Goal: Task Accomplishment & Management: Manage account settings

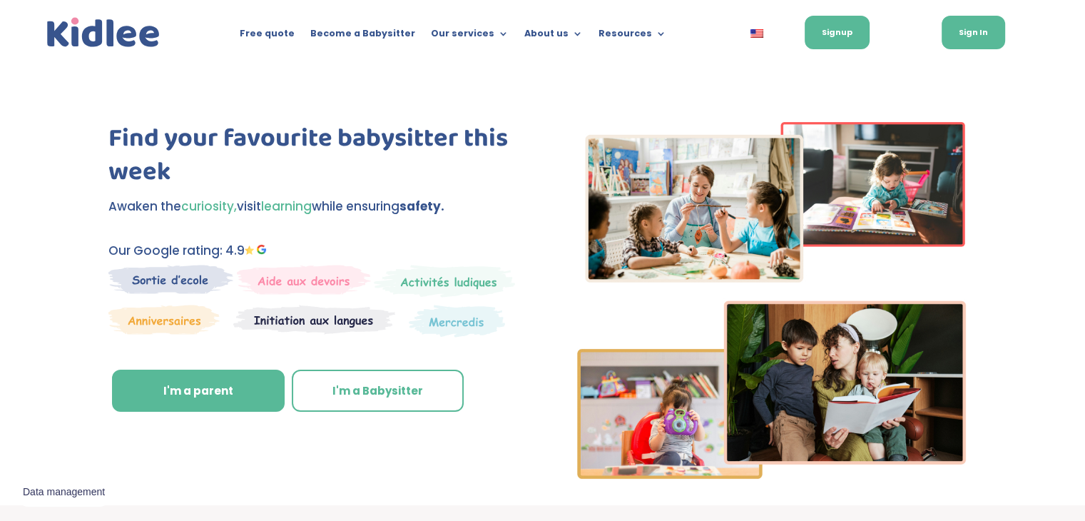
click at [977, 32] on link "Sign In" at bounding box center [973, 33] width 63 height 34
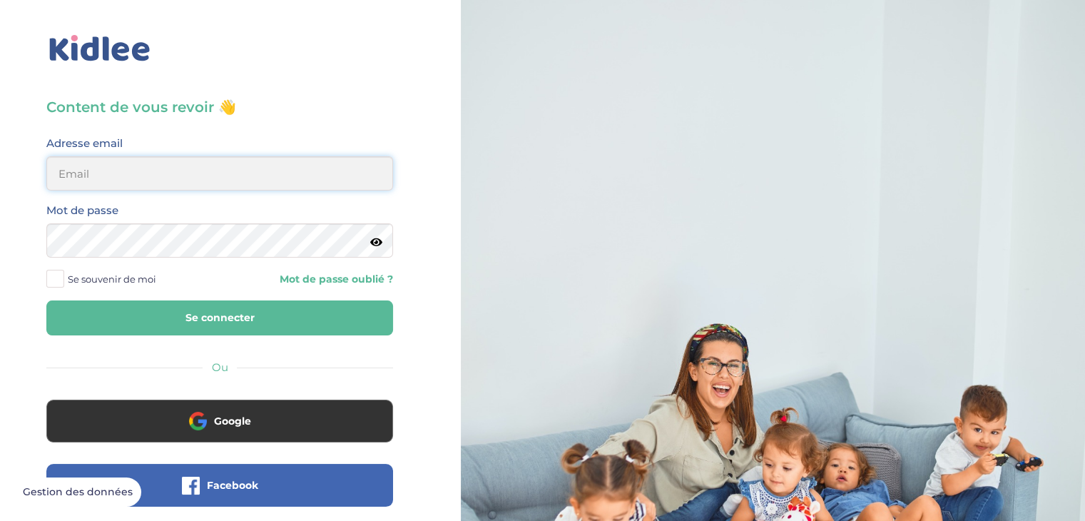
click at [109, 159] on input "email" at bounding box center [219, 173] width 347 height 34
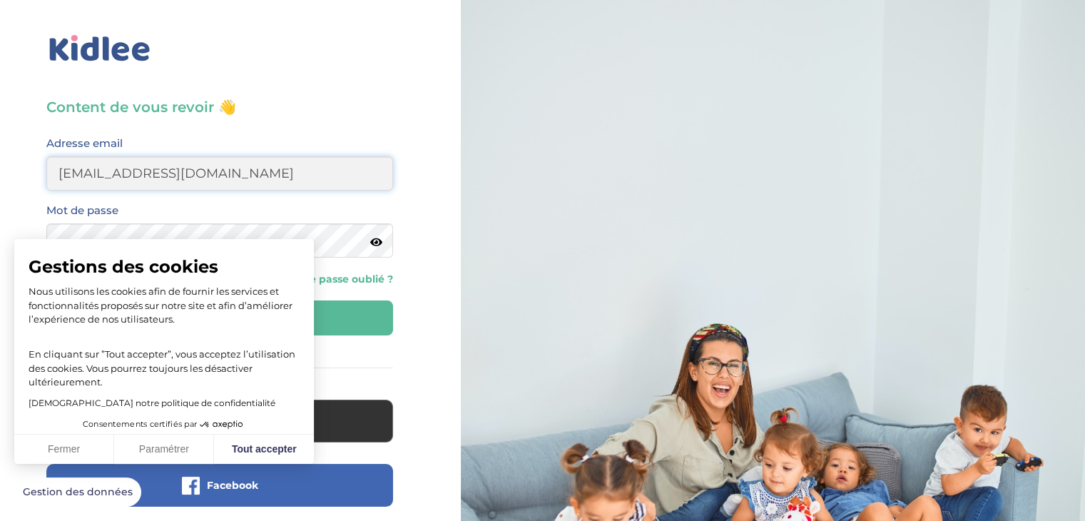
type input "heloise.eker@gmail.com"
drag, startPoint x: 100, startPoint y: 451, endPoint x: 114, endPoint y: 431, distance: 24.5
click at [100, 451] on button "Fermer" at bounding box center [64, 449] width 100 height 30
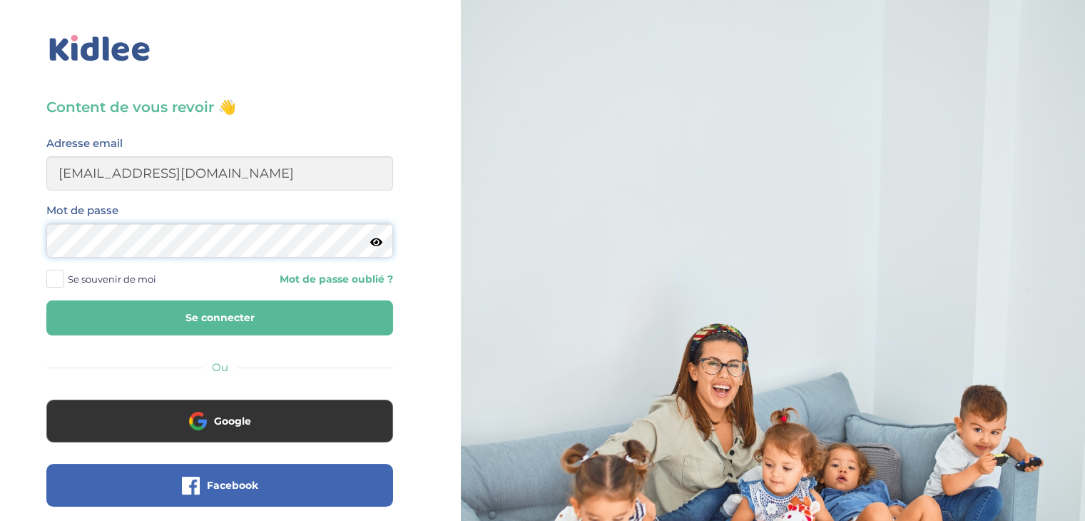
click at [46, 300] on button "Se connecter" at bounding box center [219, 317] width 347 height 35
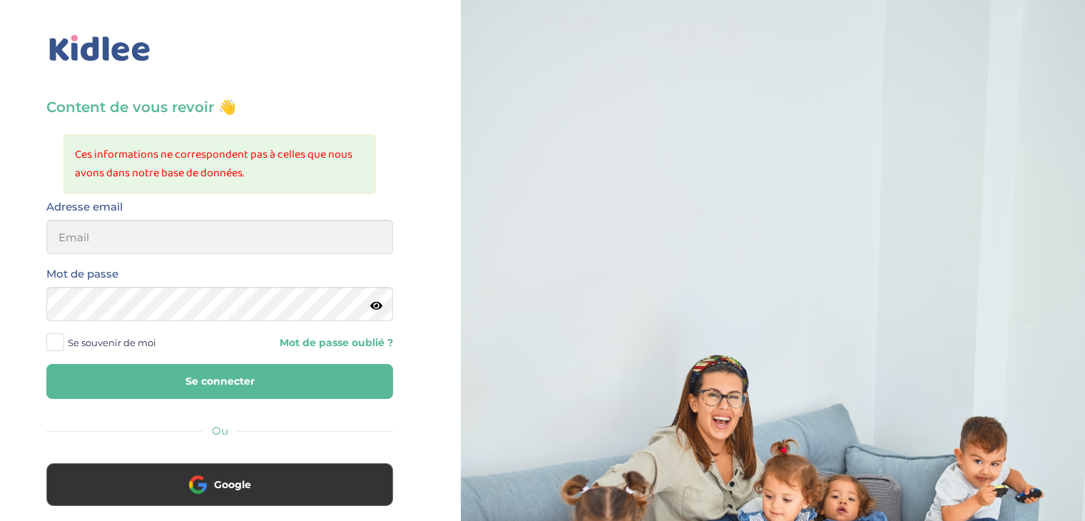
click at [174, 218] on div "Adresse email" at bounding box center [219, 226] width 347 height 56
click at [171, 226] on input "email" at bounding box center [219, 237] width 347 height 34
drag, startPoint x: 254, startPoint y: 240, endPoint x: 0, endPoint y: 242, distance: 253.9
click at [0, 242] on div "Content de vous revoir 👋 Ces informations ne correspondent pas à celles que nou…" at bounding box center [219, 372] width 461 height 745
click at [128, 238] on input "heloise.Ecker@gmail.com" at bounding box center [219, 237] width 347 height 34
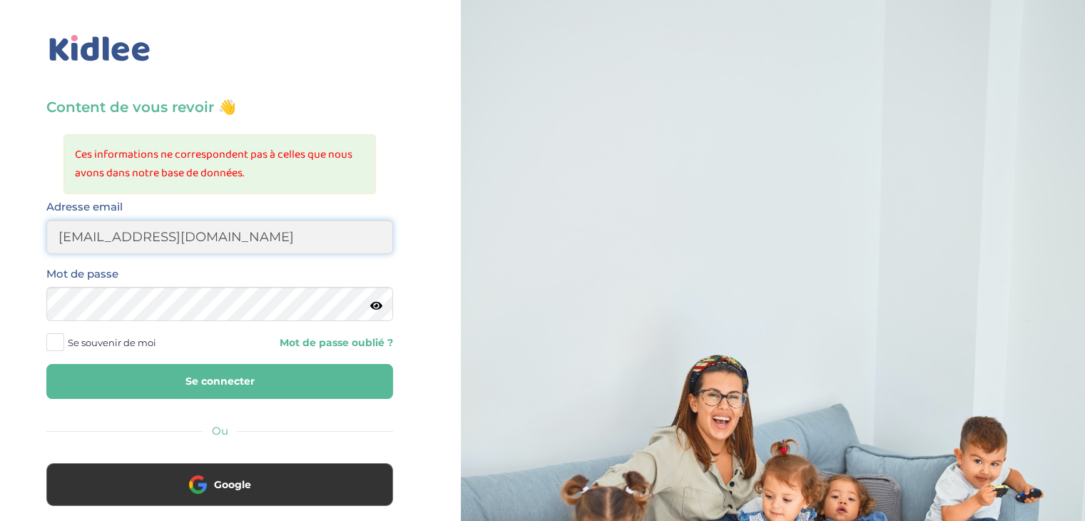
click at [122, 235] on input "heloise.Ecker@gmail.com" at bounding box center [219, 237] width 347 height 34
click at [116, 235] on input "heloise.Ecker@gmail.com" at bounding box center [219, 237] width 347 height 34
drag, startPoint x: 262, startPoint y: 235, endPoint x: 0, endPoint y: 242, distance: 262.6
click at [0, 242] on div "Content de vous revoir 👋 Ces informations ne correspondent pas à celles que nou…" at bounding box center [219, 372] width 461 height 745
type input "heloise.ecker@gmail.com"
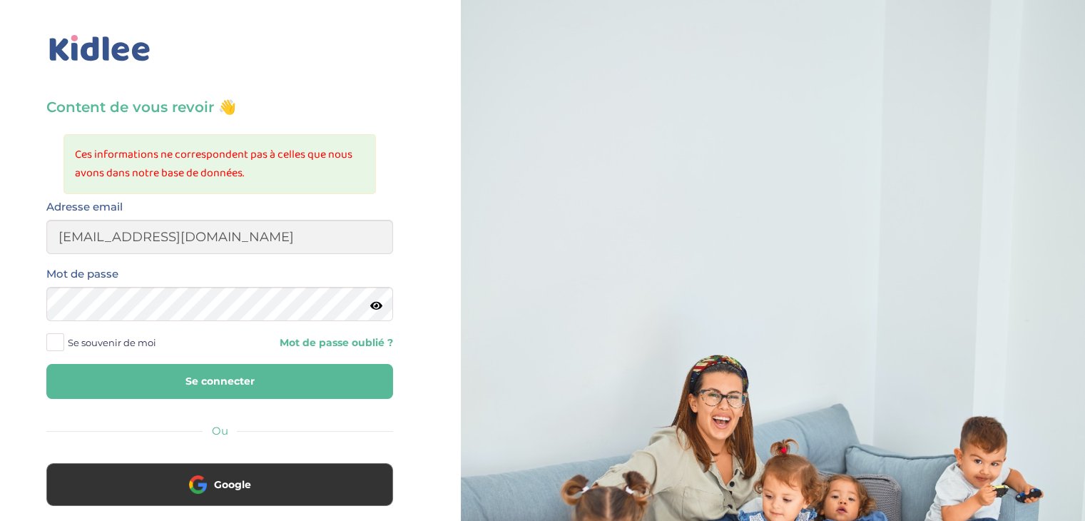
click at [205, 389] on button "Se connecter" at bounding box center [219, 381] width 347 height 35
click at [177, 254] on div "Adresse email" at bounding box center [220, 231] width 368 height 67
click at [175, 239] on input "email" at bounding box center [219, 237] width 347 height 34
paste input "[EMAIL_ADDRESS][DOMAIN_NAME]"
type input "[EMAIL_ADDRESS][DOMAIN_NAME]"
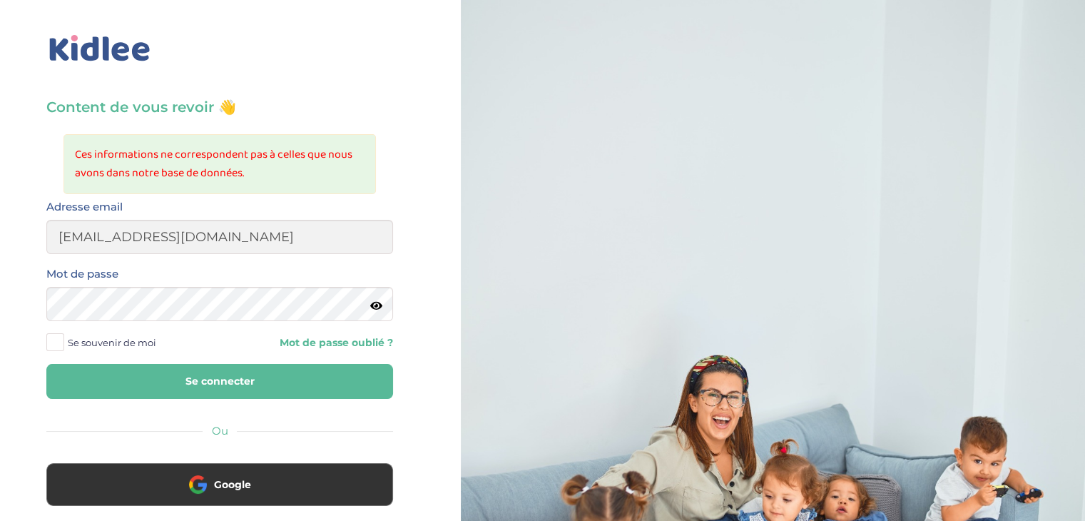
click at [314, 348] on link "Mot de passe oublié ?" at bounding box center [311, 343] width 163 height 14
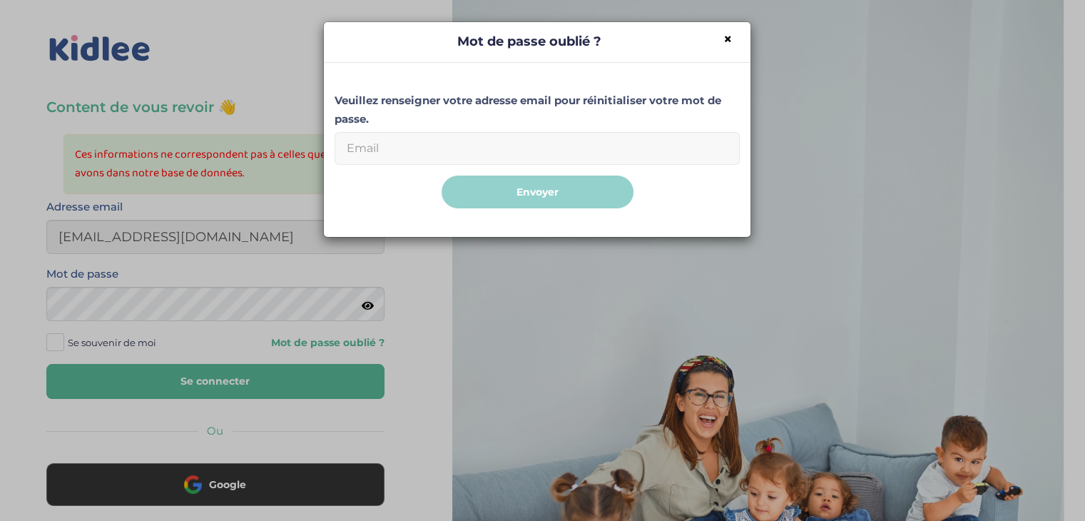
click at [441, 156] on input "Email" at bounding box center [537, 148] width 405 height 33
paste input "heloise.ecker@gmail.com"
type input "heloise.ecker@gmail.com"
click at [442, 175] on button "Envoyer" at bounding box center [538, 192] width 192 height 34
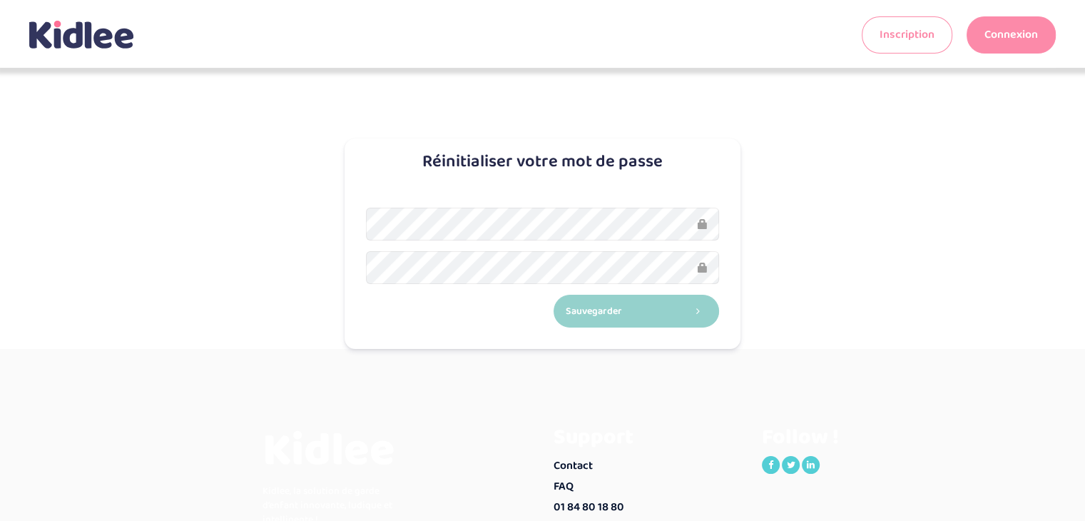
click at [554, 295] on button "Sauvegarder" at bounding box center [637, 312] width 166 height 34
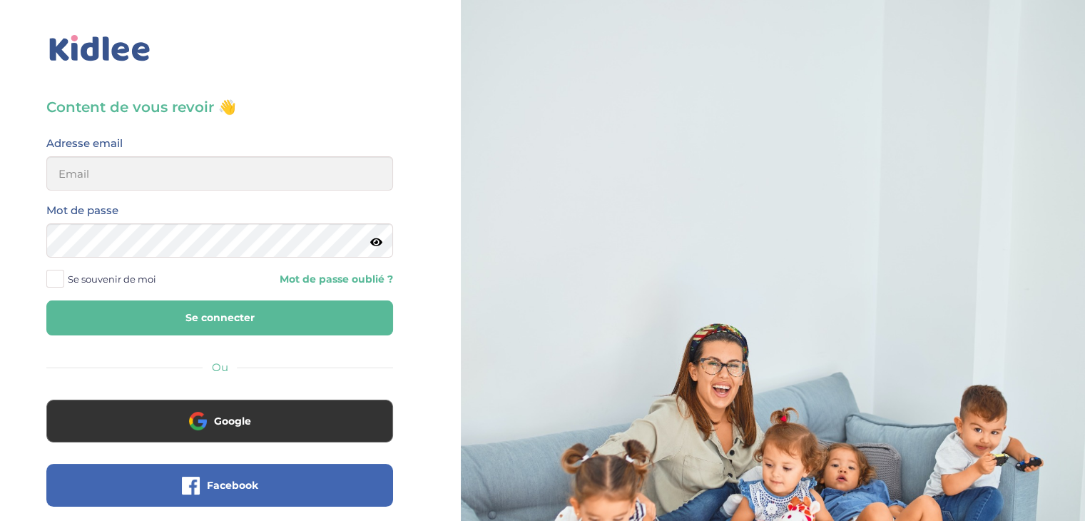
click at [49, 150] on label "Adresse email" at bounding box center [84, 143] width 76 height 19
click at [85, 161] on input "email" at bounding box center [219, 173] width 347 height 34
paste input "heloise.ecker@gmail.com"
type input "heloise.ecker@gmail.com"
click at [46, 300] on button "Se connecter" at bounding box center [219, 317] width 347 height 35
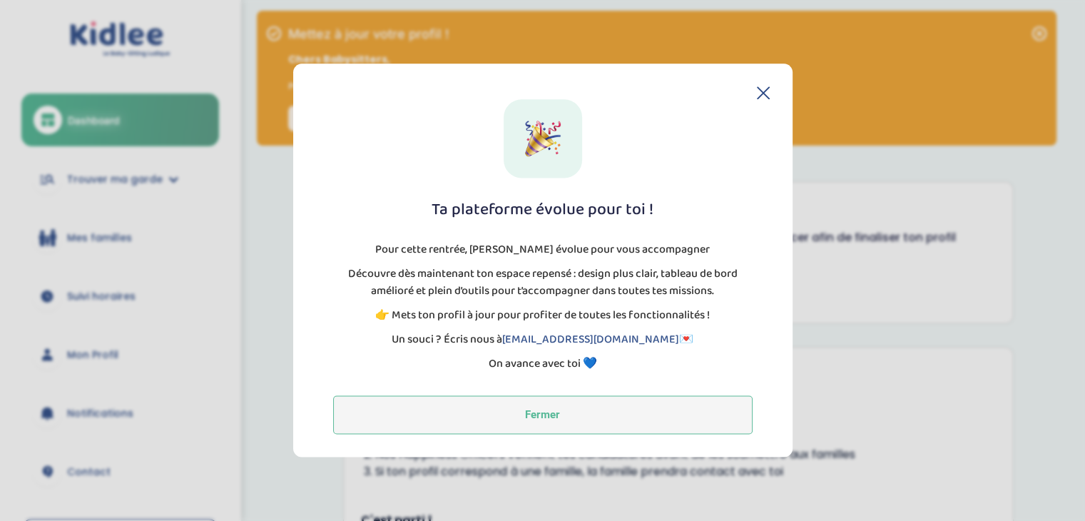
click at [394, 432] on button "Fermer" at bounding box center [542, 415] width 419 height 39
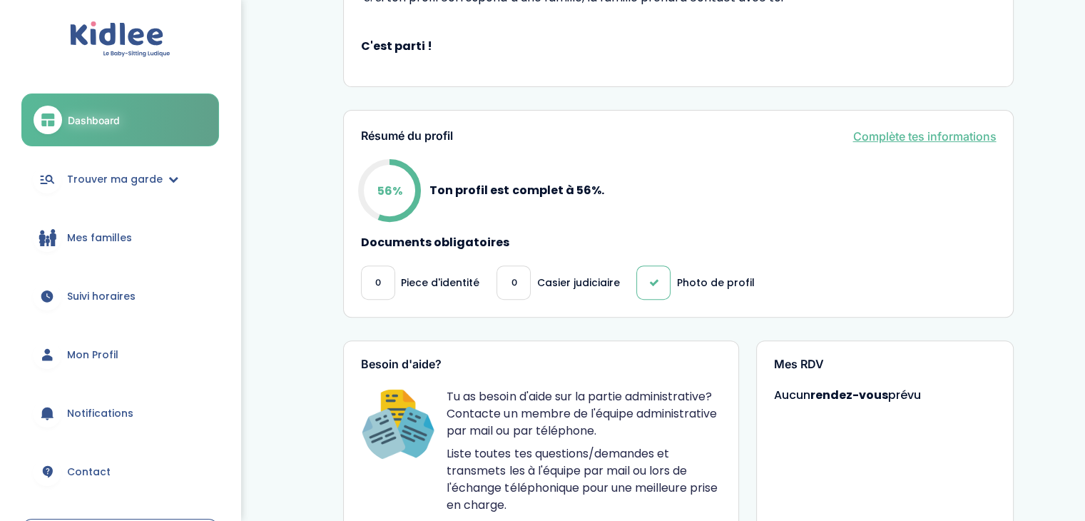
scroll to position [499, 0]
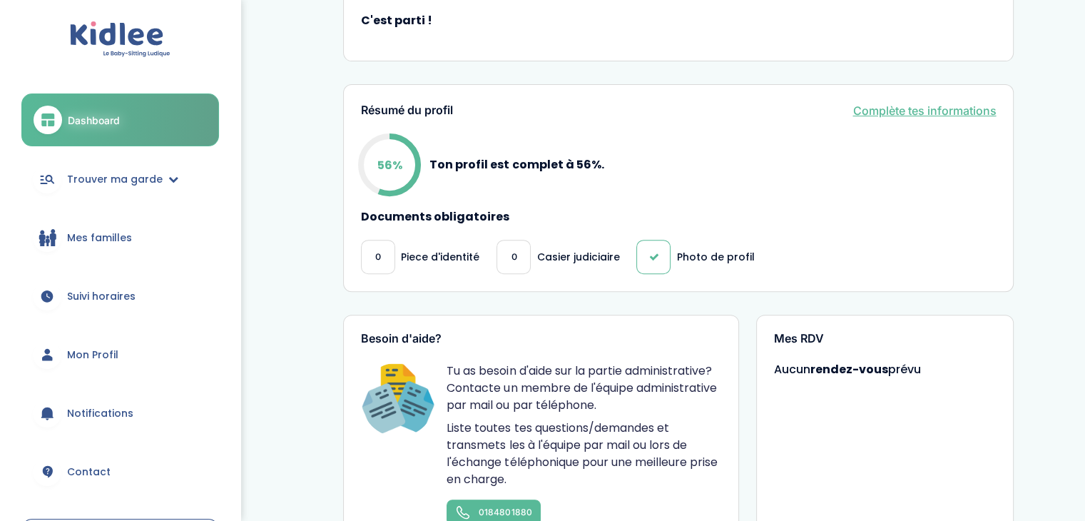
click at [662, 266] on div at bounding box center [653, 257] width 34 height 34
click at [693, 255] on p "Photo de profil" at bounding box center [715, 257] width 78 height 15
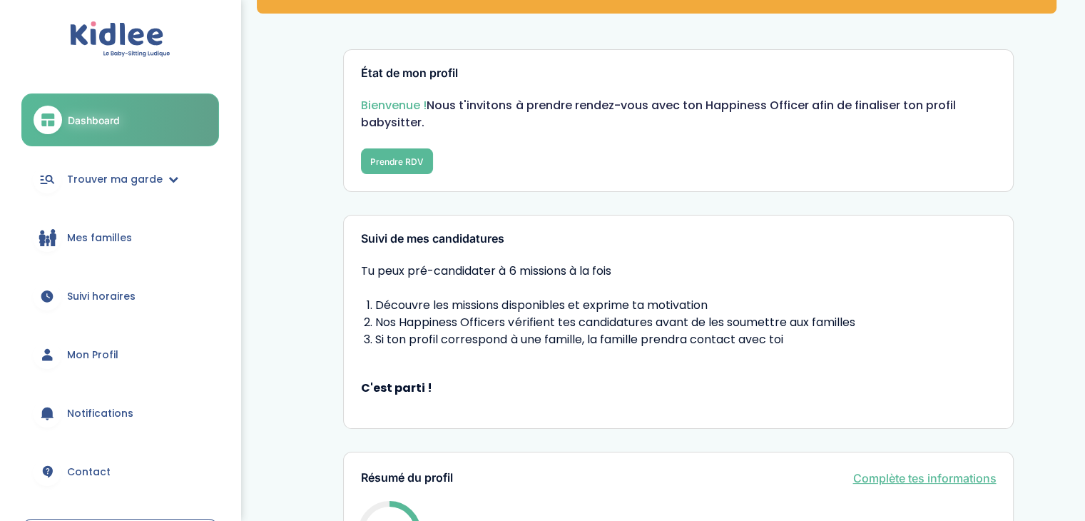
scroll to position [0, 0]
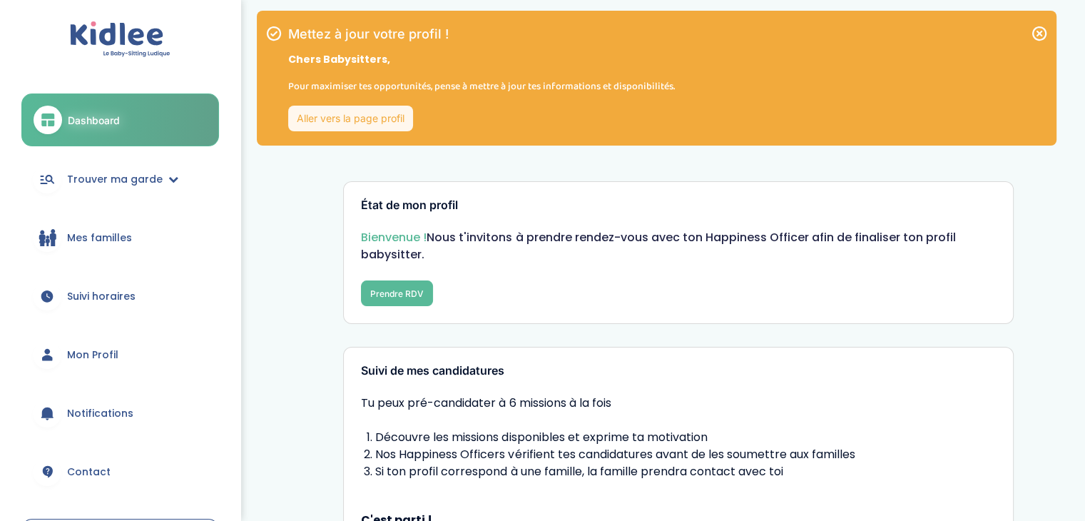
click at [1038, 29] on icon at bounding box center [1039, 33] width 17 height 17
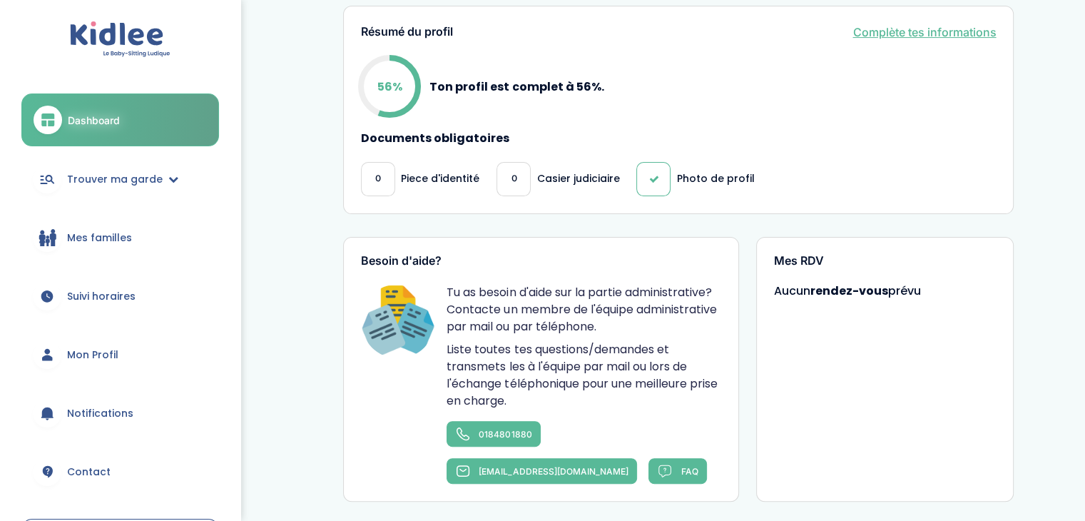
scroll to position [720, 0]
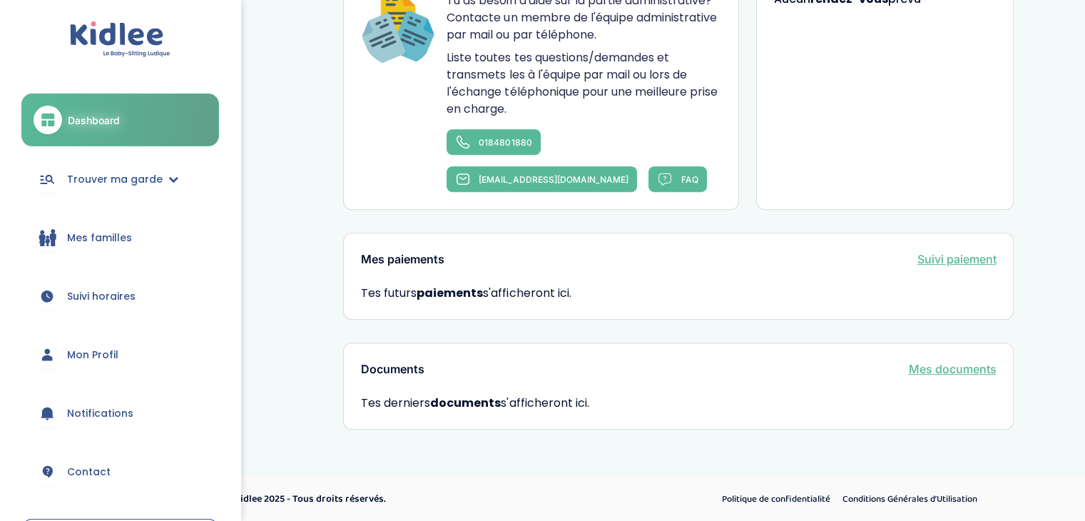
click at [100, 354] on span "Mon Profil" at bounding box center [92, 354] width 51 height 15
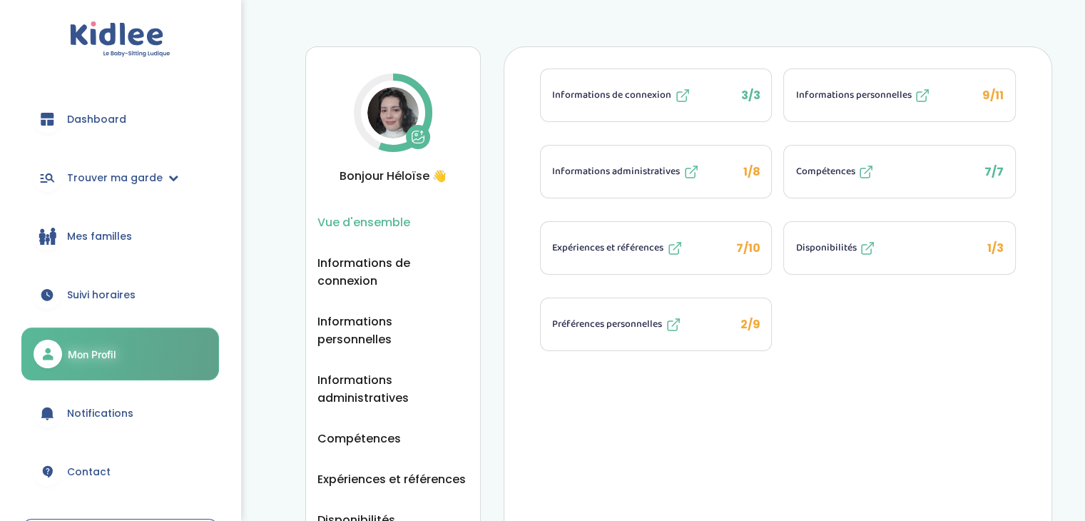
click at [374, 114] on img at bounding box center [392, 112] width 51 height 51
click at [411, 134] on icon at bounding box center [418, 137] width 14 height 14
click at [385, 113] on img at bounding box center [392, 112] width 51 height 51
click at [375, 101] on img at bounding box center [392, 112] width 51 height 51
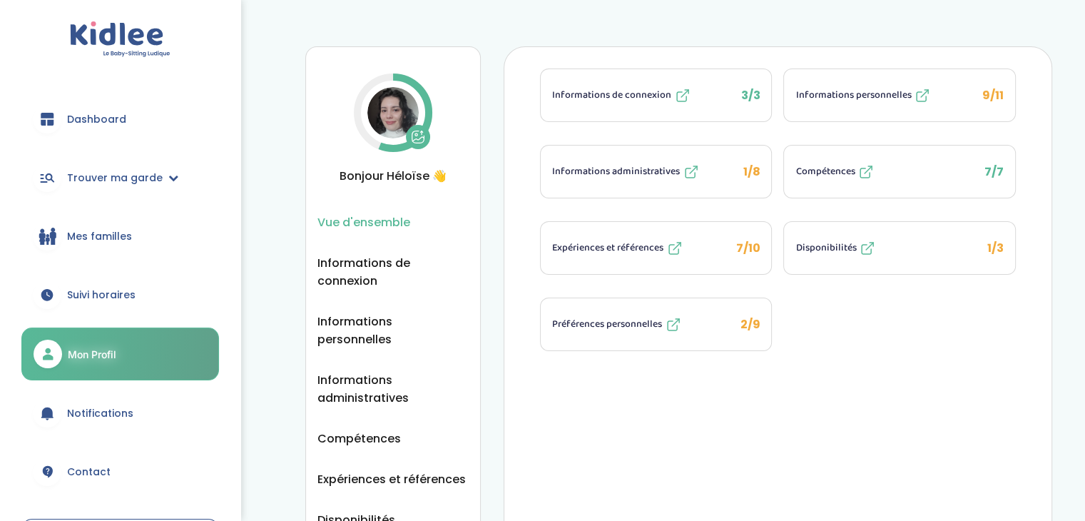
click at [414, 133] on icon at bounding box center [418, 137] width 14 height 14
click at [402, 98] on img at bounding box center [392, 112] width 51 height 51
click at [439, 178] on span "Bonjour Héloïse 👋" at bounding box center [392, 176] width 151 height 18
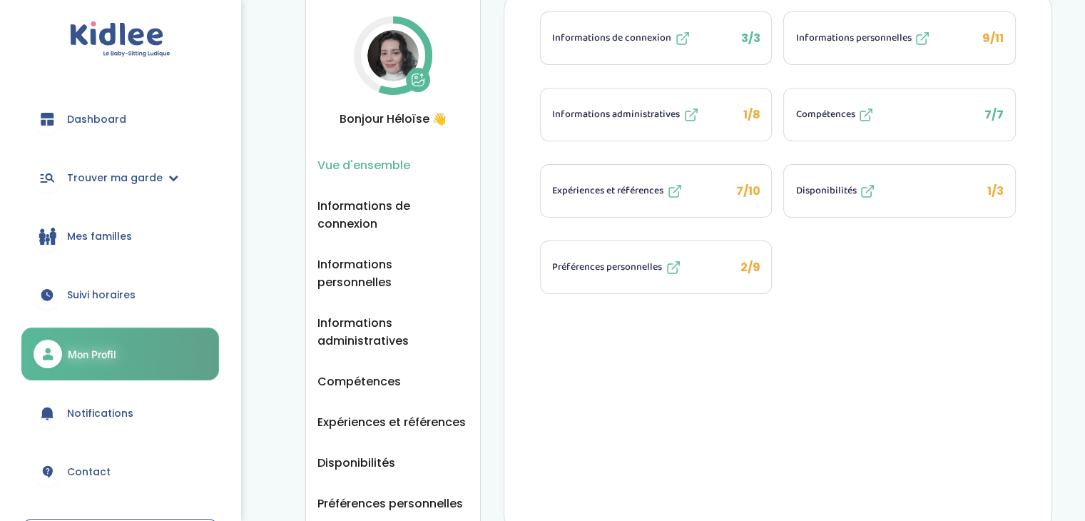
scroll to position [140, 0]
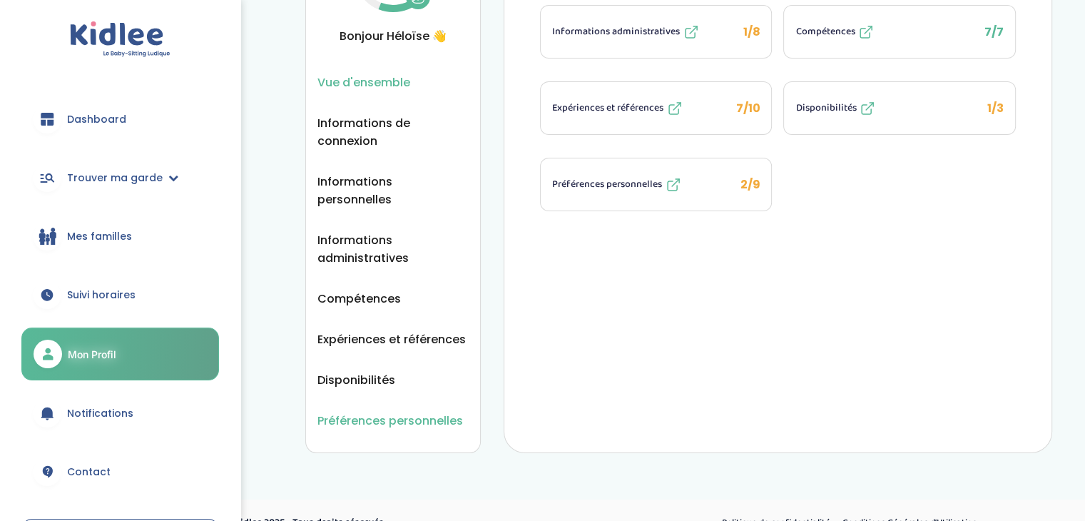
click at [399, 412] on span "Préférences personnelles" at bounding box center [390, 421] width 146 height 18
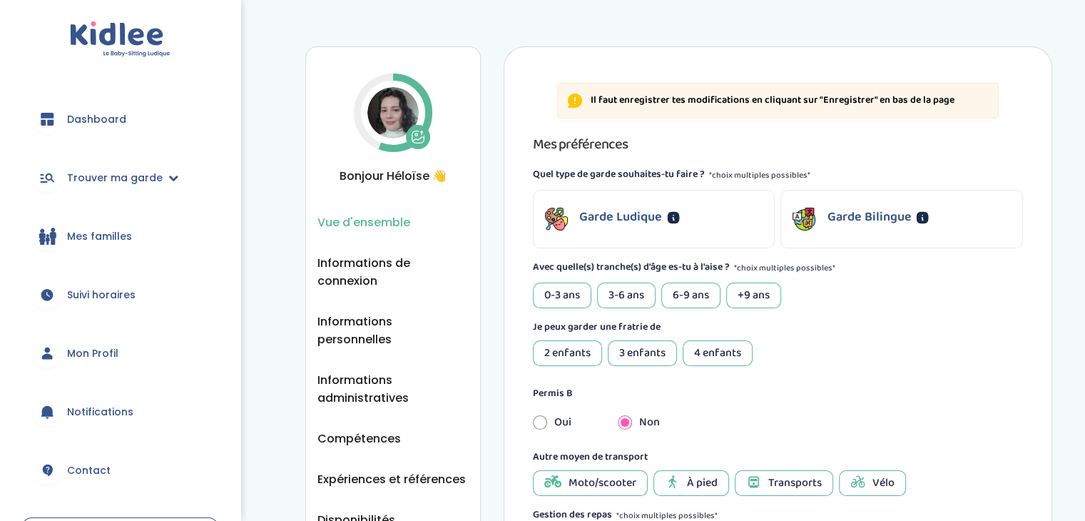
click at [379, 213] on span "Vue d'ensemble" at bounding box center [363, 222] width 93 height 18
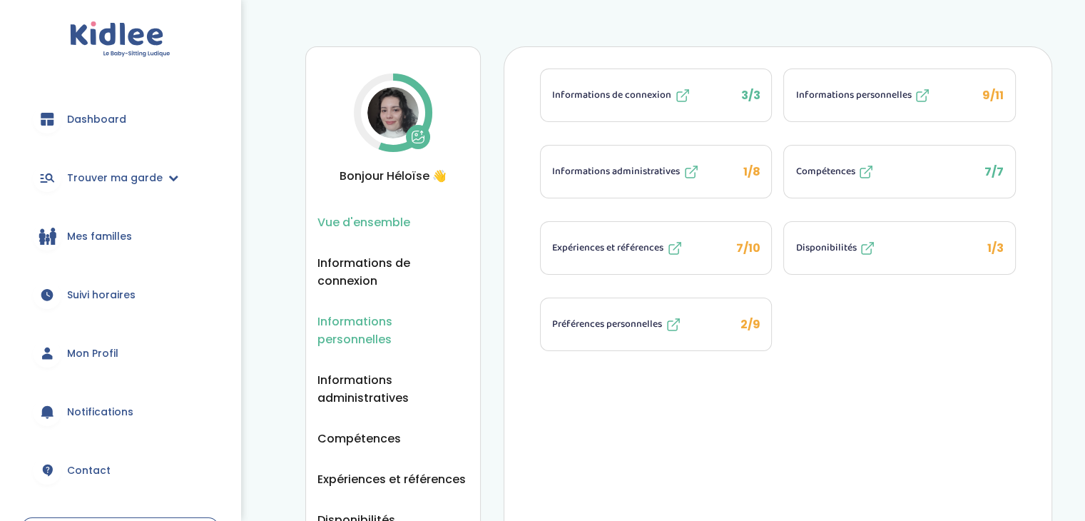
click at [443, 312] on span "Informations personnelles" at bounding box center [392, 330] width 151 height 36
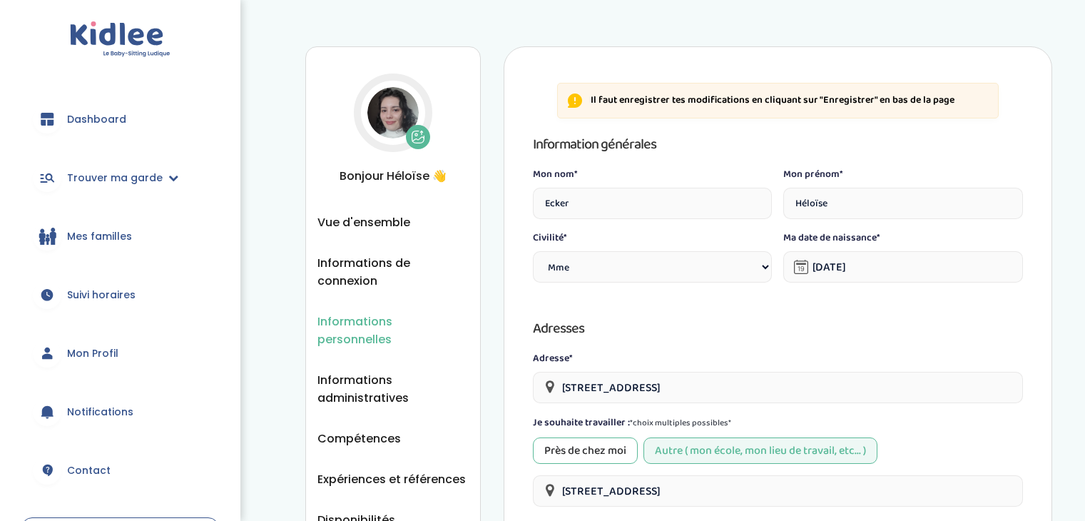
select select "1"
select select "6"
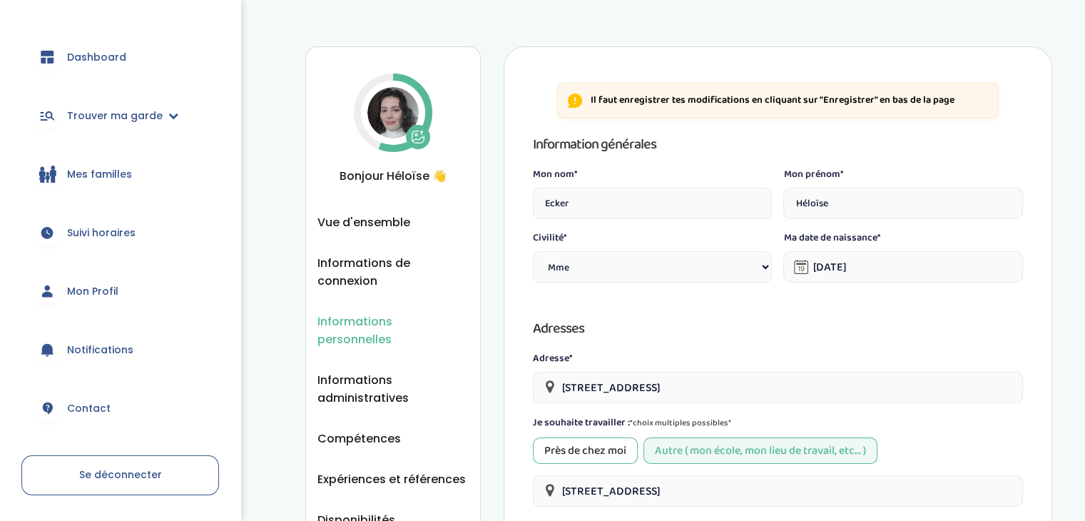
scroll to position [108, 0]
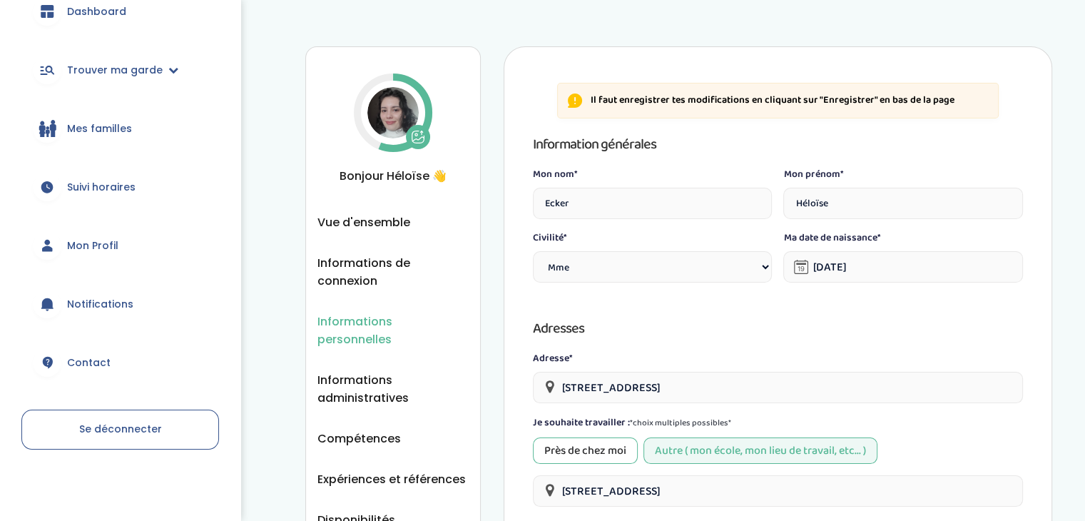
click at [96, 230] on link "Mon Profil" at bounding box center [120, 245] width 198 height 51
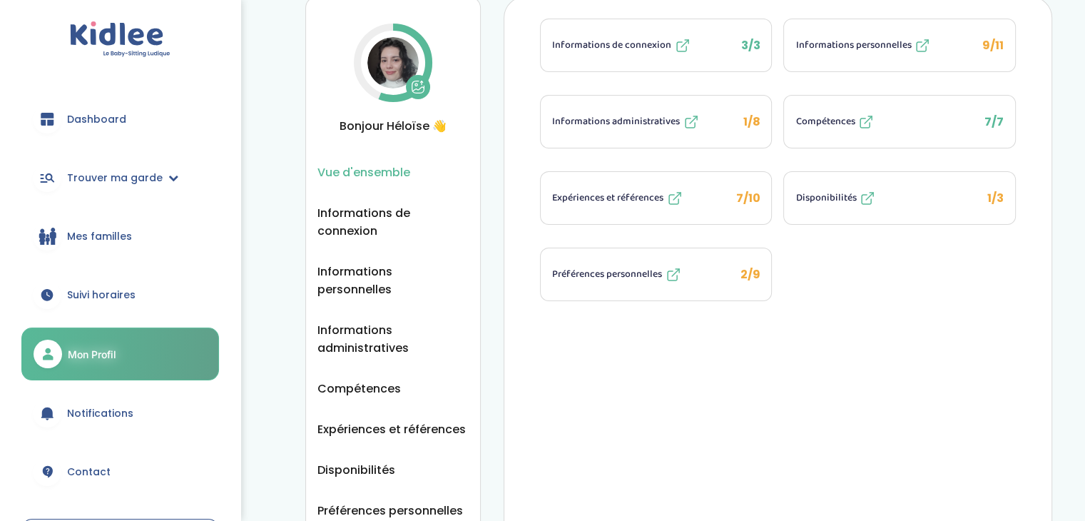
scroll to position [140, 0]
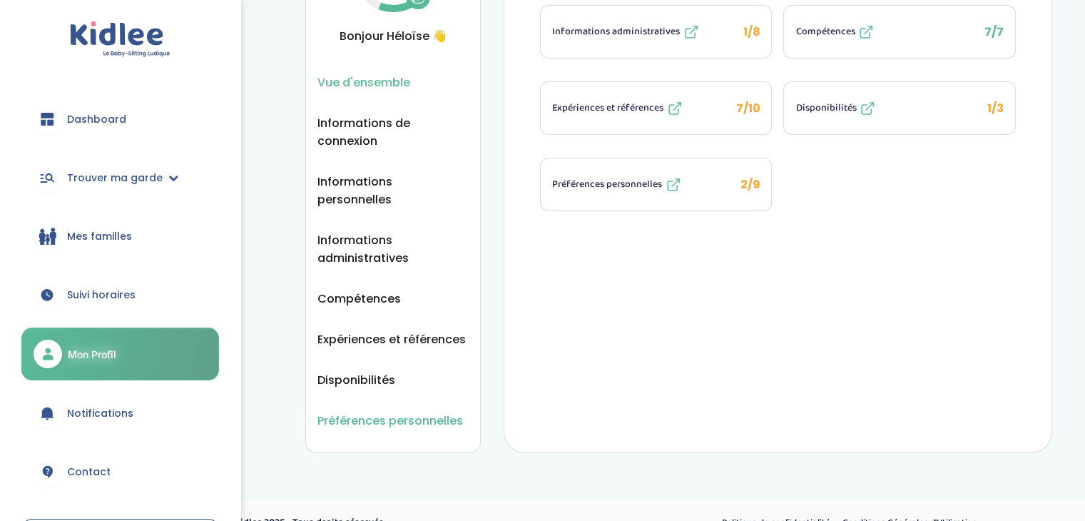
click at [407, 412] on span "Préférences personnelles" at bounding box center [390, 421] width 146 height 18
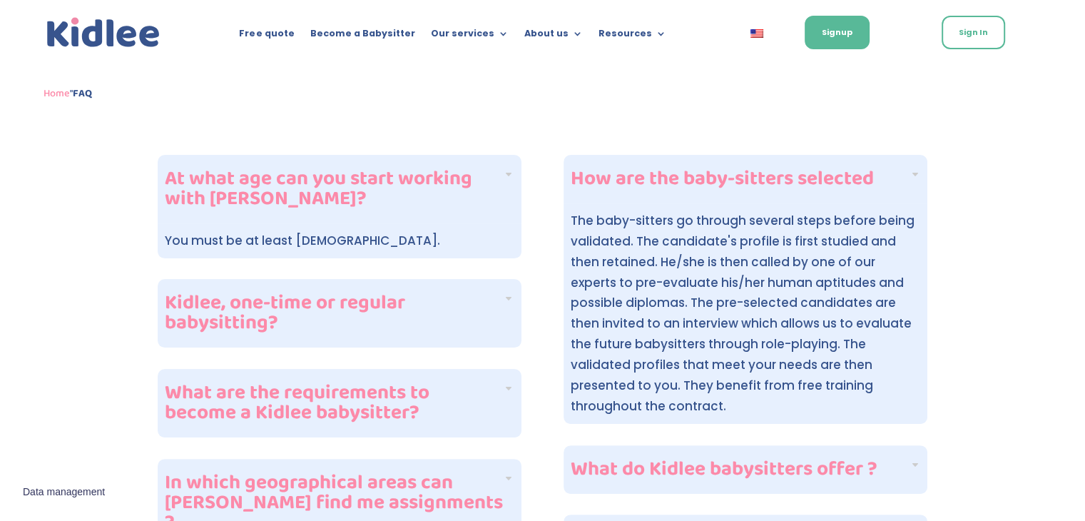
scroll to position [312, 0]
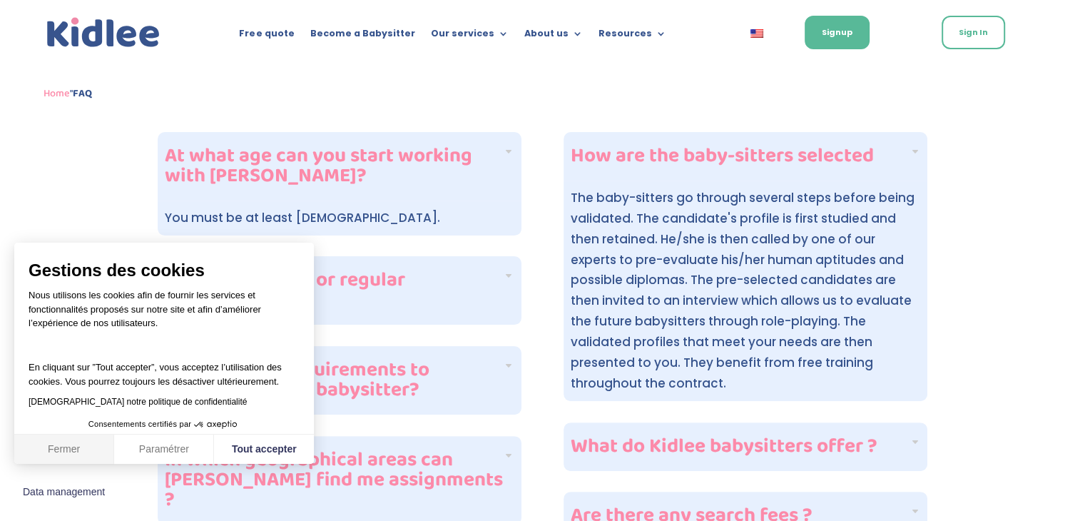
click at [71, 454] on button "Fermer" at bounding box center [64, 449] width 100 height 30
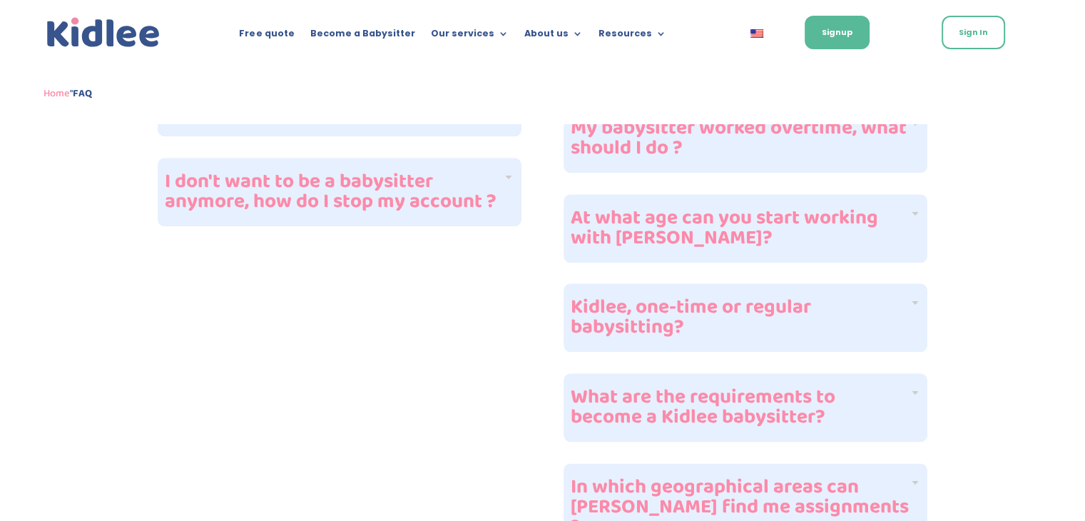
scroll to position [1382, 0]
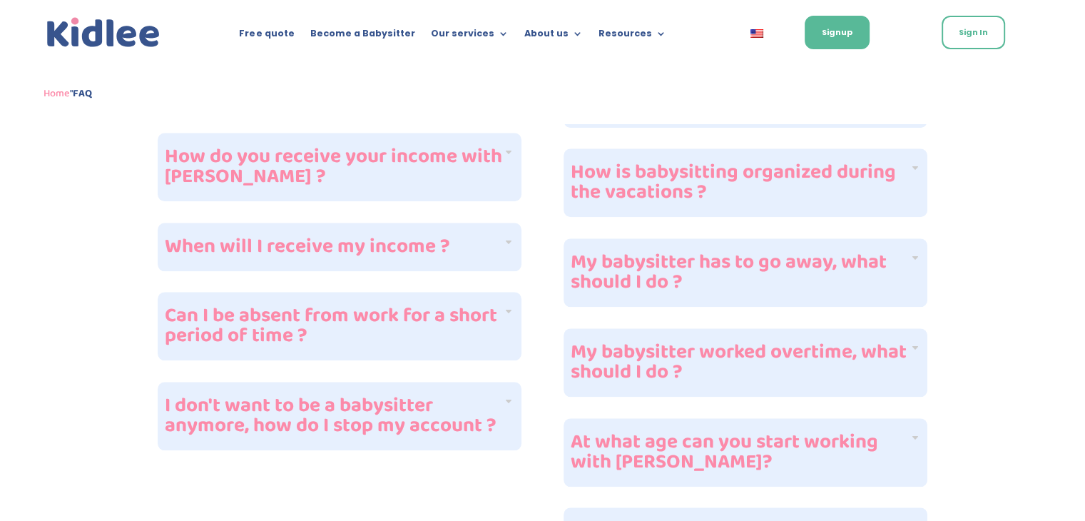
click at [472, 407] on h4 "I don't want to be a babysitter anymore, how do I stop my account ?" at bounding box center [334, 416] width 338 height 40
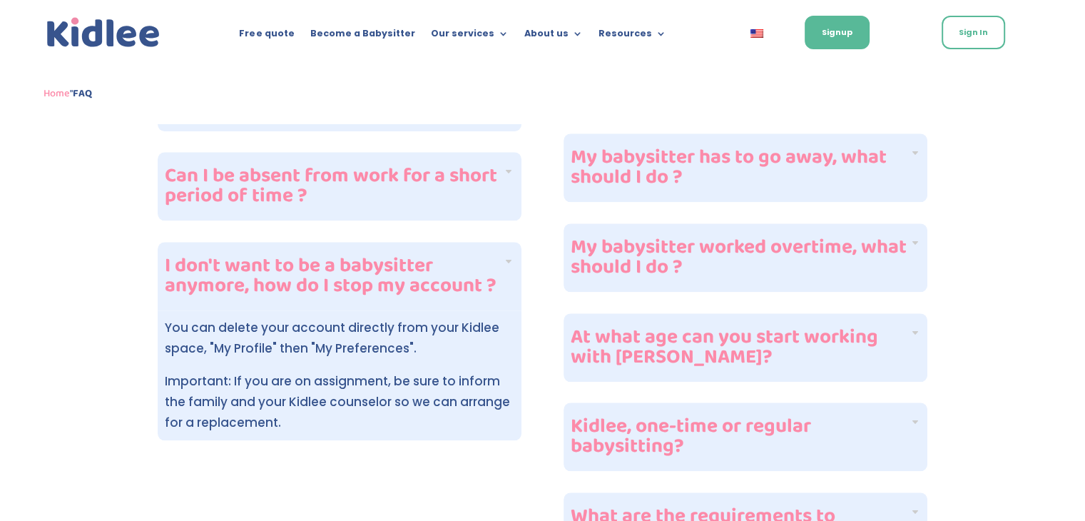
scroll to position [1490, 0]
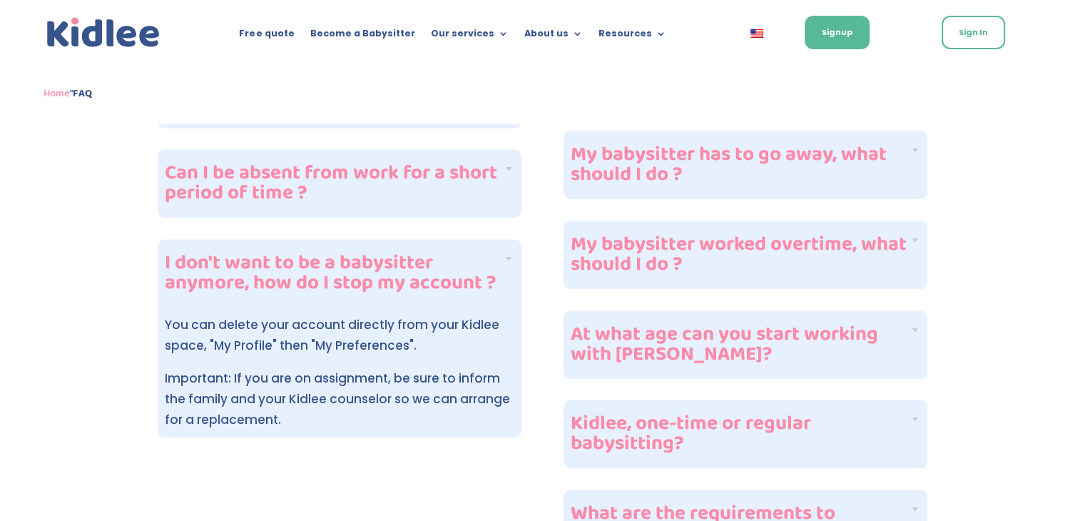
click at [325, 374] on span "Important: If you are on assignment, be sure to inform the family and your Kidl…" at bounding box center [337, 398] width 345 height 58
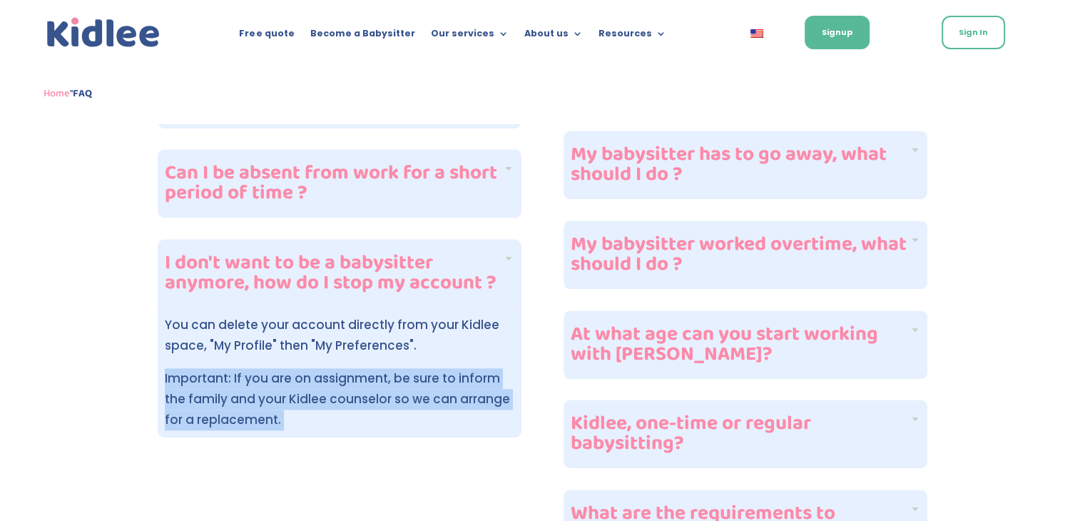
click at [366, 379] on span "Important: If you are on assignment, be sure to inform the family and your Kidl…" at bounding box center [337, 398] width 345 height 58
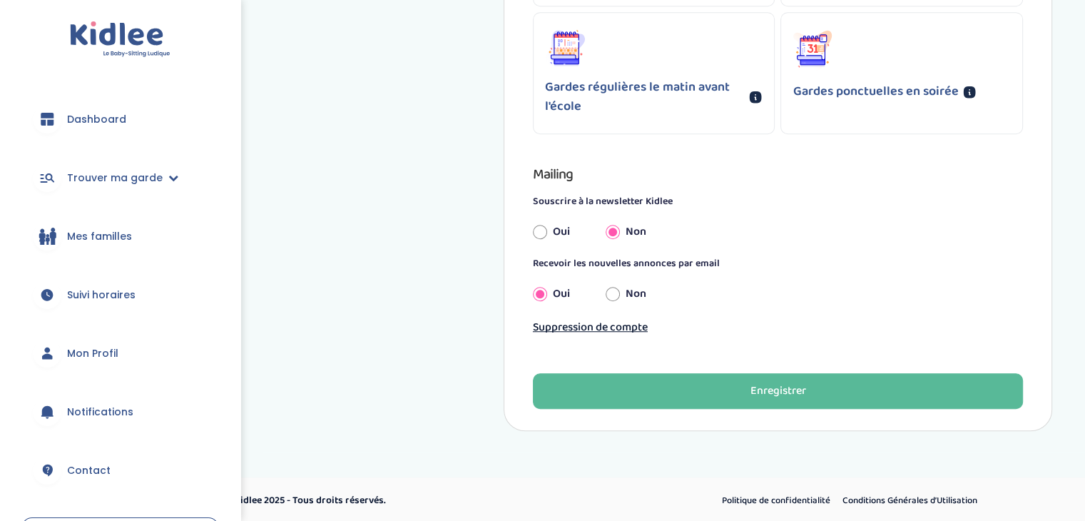
scroll to position [1109, 0]
click at [588, 319] on button "Suppression de compte" at bounding box center [778, 326] width 490 height 18
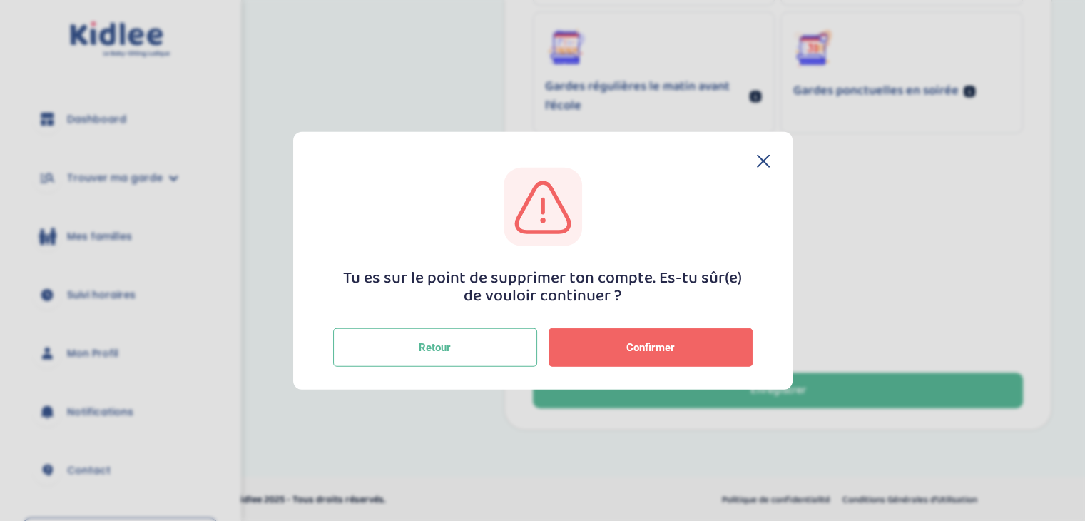
click at [602, 340] on button "Confirmer" at bounding box center [651, 346] width 204 height 39
